Goal: Task Accomplishment & Management: Complete application form

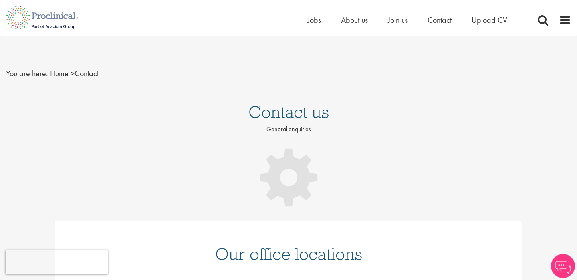
click at [564, 22] on span at bounding box center [565, 20] width 12 height 12
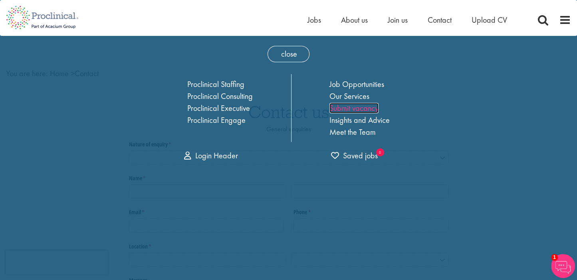
click at [353, 109] on link "Submit vacancy" at bounding box center [354, 108] width 49 height 10
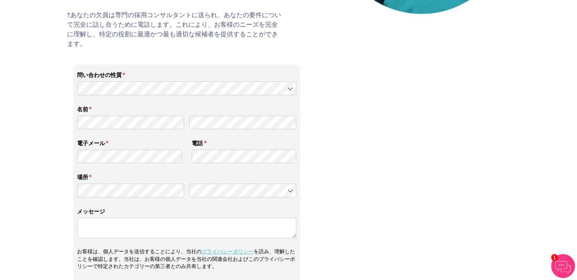
scroll to position [250, 0]
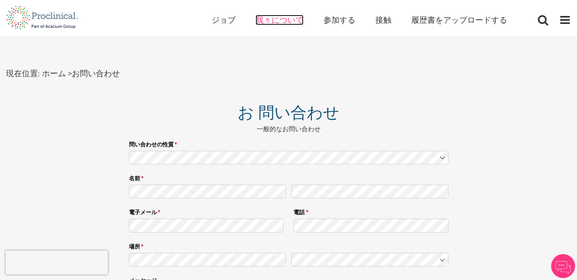
click at [286, 21] on span "我々について" at bounding box center [280, 20] width 48 height 10
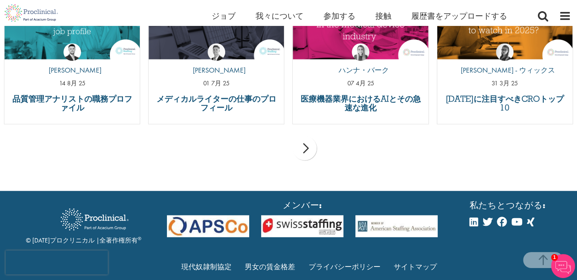
scroll to position [1824, 0]
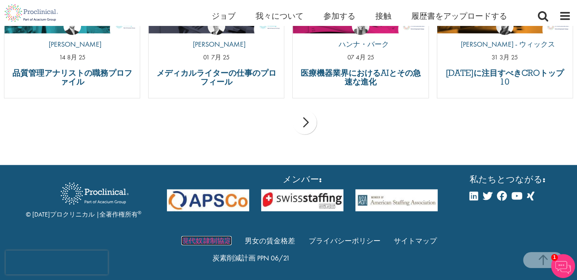
click at [204, 239] on link "現代奴隷制協定" at bounding box center [206, 240] width 50 height 9
